Goal: Task Accomplishment & Management: Complete application form

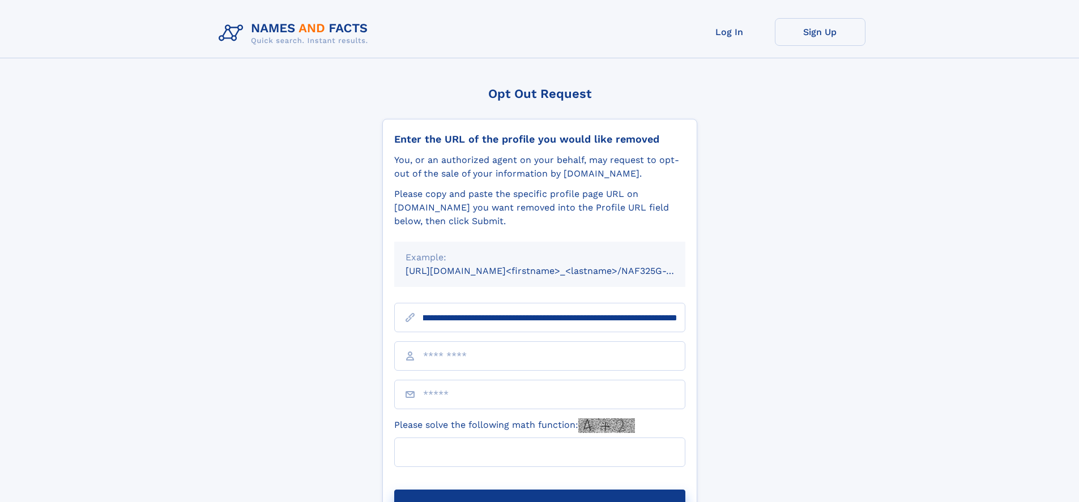
scroll to position [0, 148]
type input "**********"
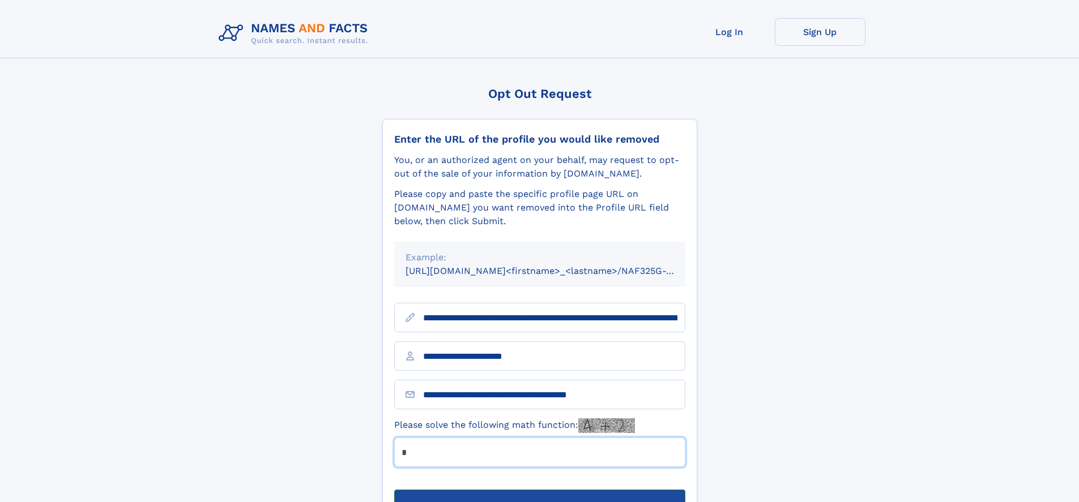
type input "*"
click at [539, 490] on button "Submit Opt Out Request" at bounding box center [539, 508] width 291 height 36
